Goal: Transaction & Acquisition: Subscribe to service/newsletter

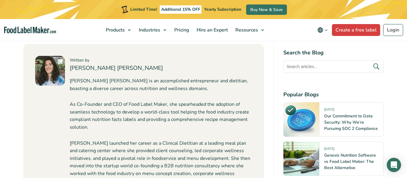
scroll to position [929, 0]
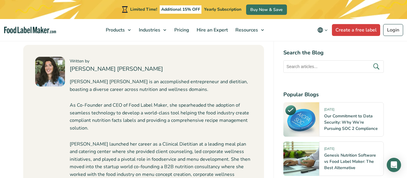
click at [222, 100] on div "[PERSON_NAME] [PERSON_NAME] is an accomplished entrepreneur and dietitian, boas…" at bounding box center [161, 147] width 182 height 139
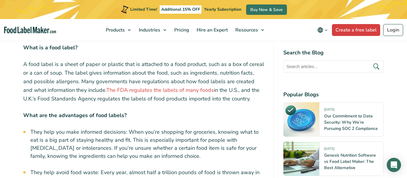
scroll to position [354, 0]
click at [76, 100] on p "A food label is a sheet of paper or plastic that is attached to a food product,…" at bounding box center [143, 81] width 241 height 43
click at [176, 30] on span "Pricing" at bounding box center [180, 30] width 17 height 7
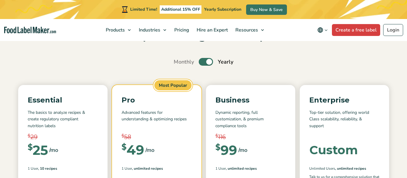
scroll to position [42, 0]
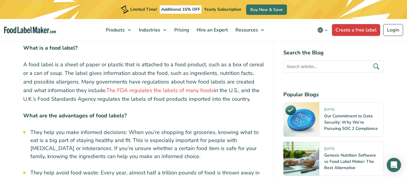
click at [22, 9] on div "Limited Time! Additional 15% OFF Yearly Subscription Buy Now & Save" at bounding box center [203, 9] width 407 height 19
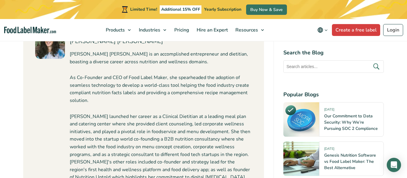
scroll to position [958, 0]
